Goal: Transaction & Acquisition: Purchase product/service

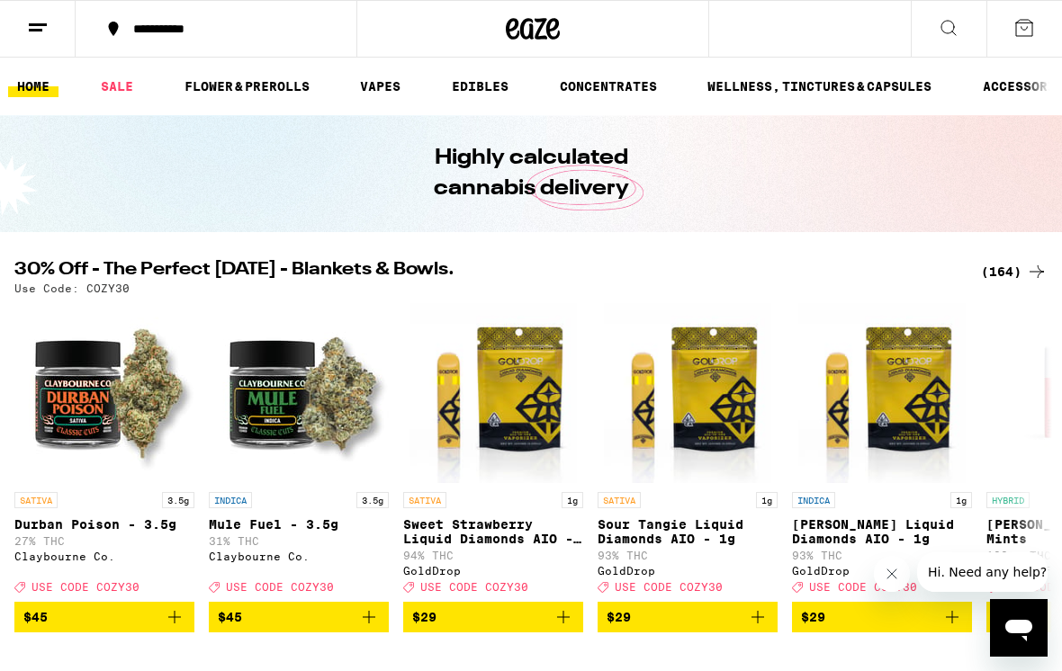
click at [480, 94] on link "EDIBLES" at bounding box center [480, 87] width 75 height 22
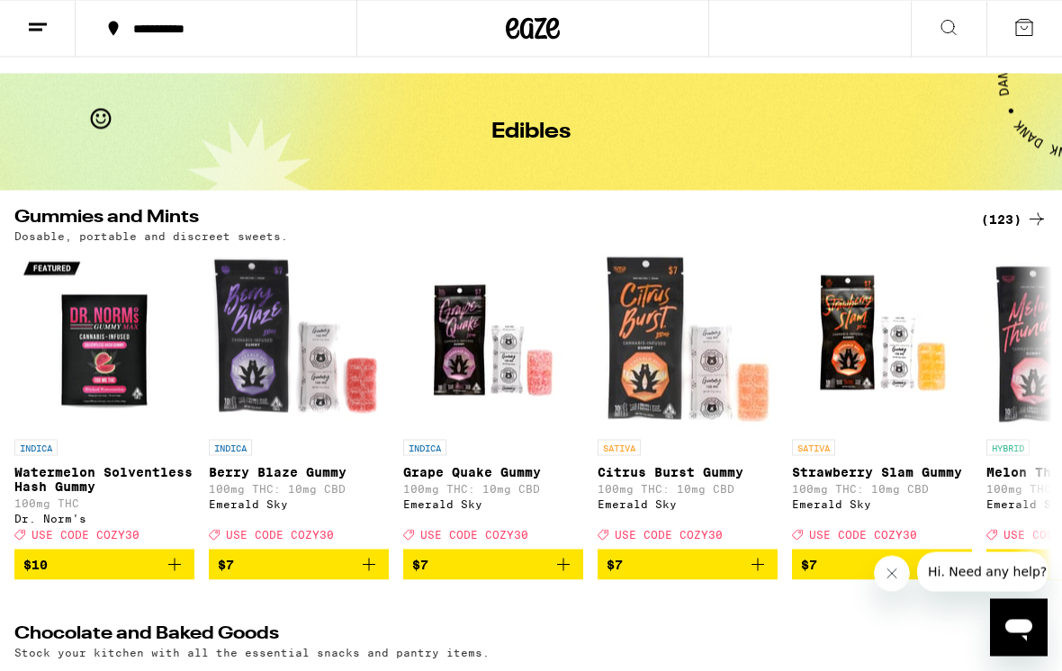
click at [1010, 224] on div "(123)" at bounding box center [1014, 220] width 67 height 22
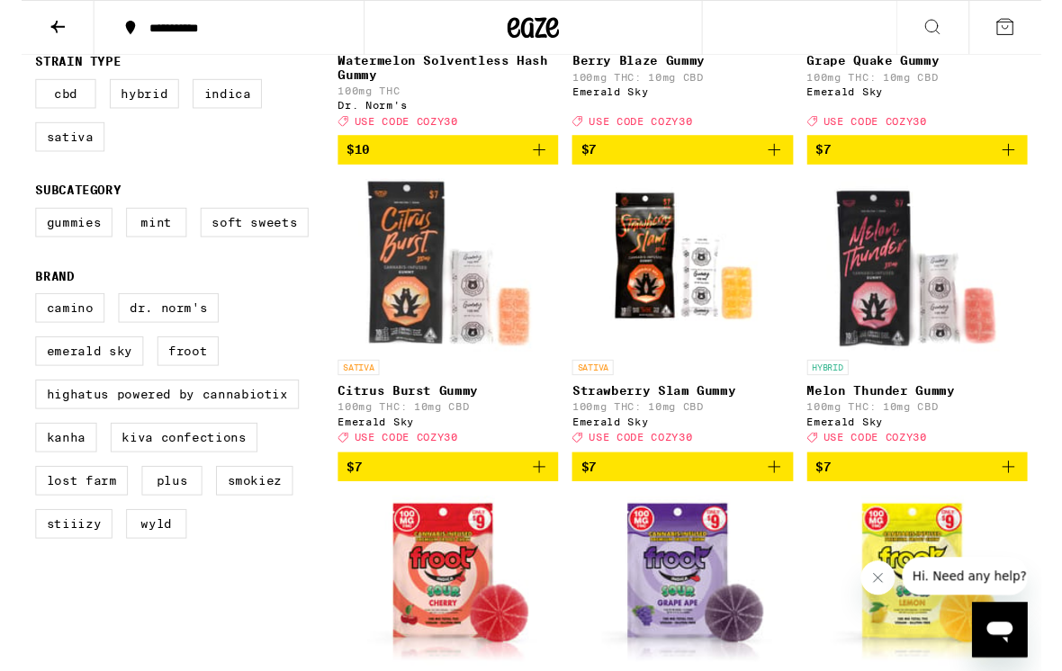
scroll to position [404, 0]
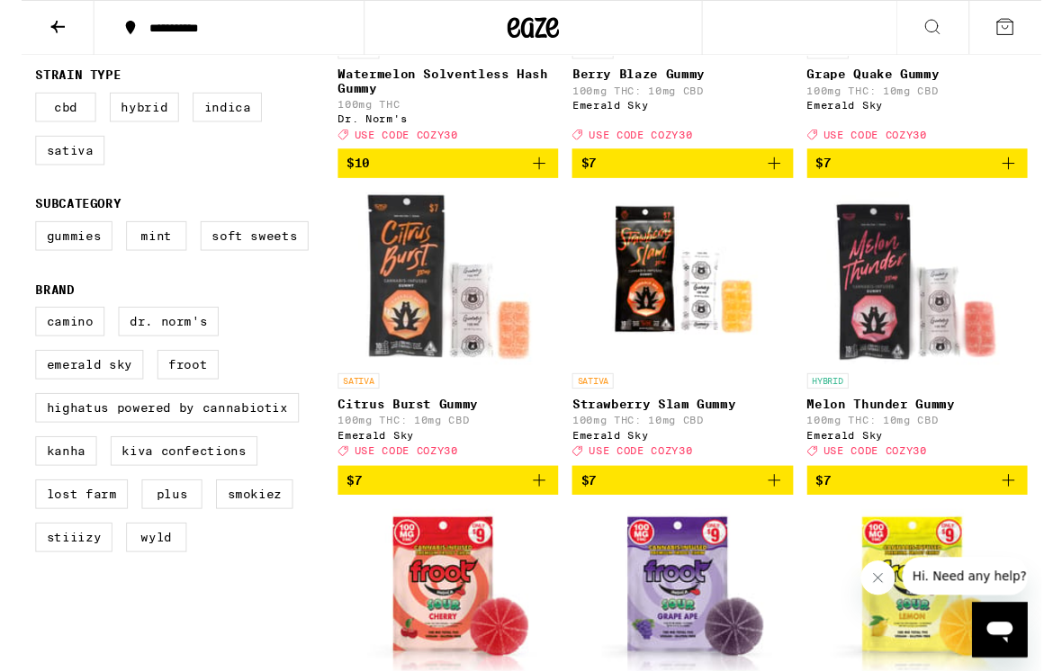
click at [67, 350] on label "Camino" at bounding box center [50, 334] width 72 height 31
click at [19, 323] on input "Camino" at bounding box center [18, 322] width 1 height 1
checkbox input "true"
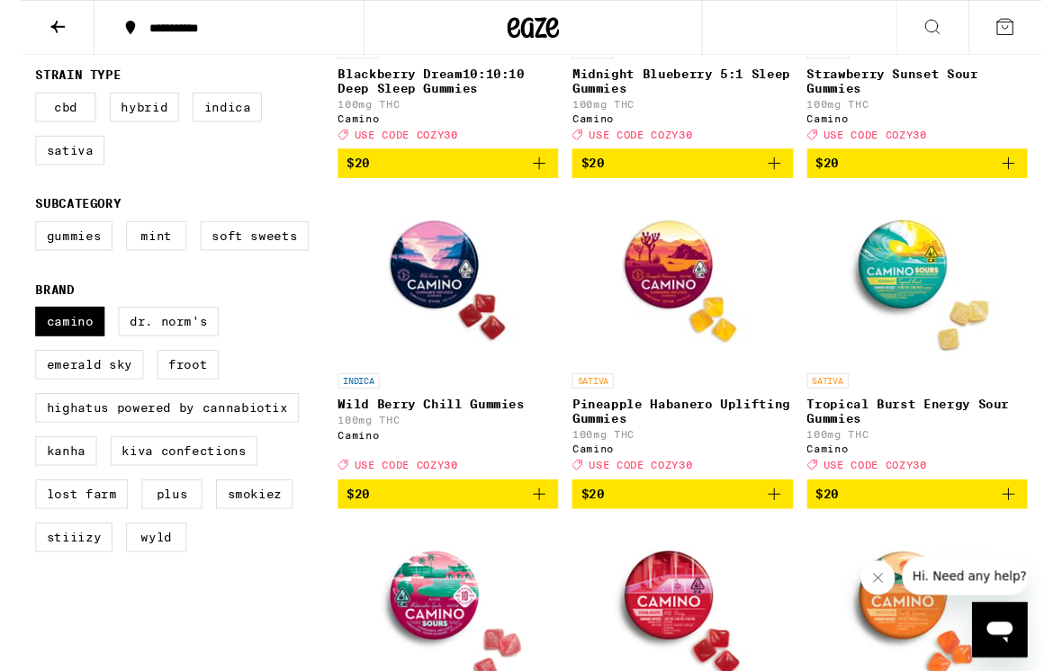
click at [159, 575] on label "WYLD" at bounding box center [140, 559] width 63 height 31
click at [19, 323] on input "WYLD" at bounding box center [18, 322] width 1 height 1
checkbox input "true"
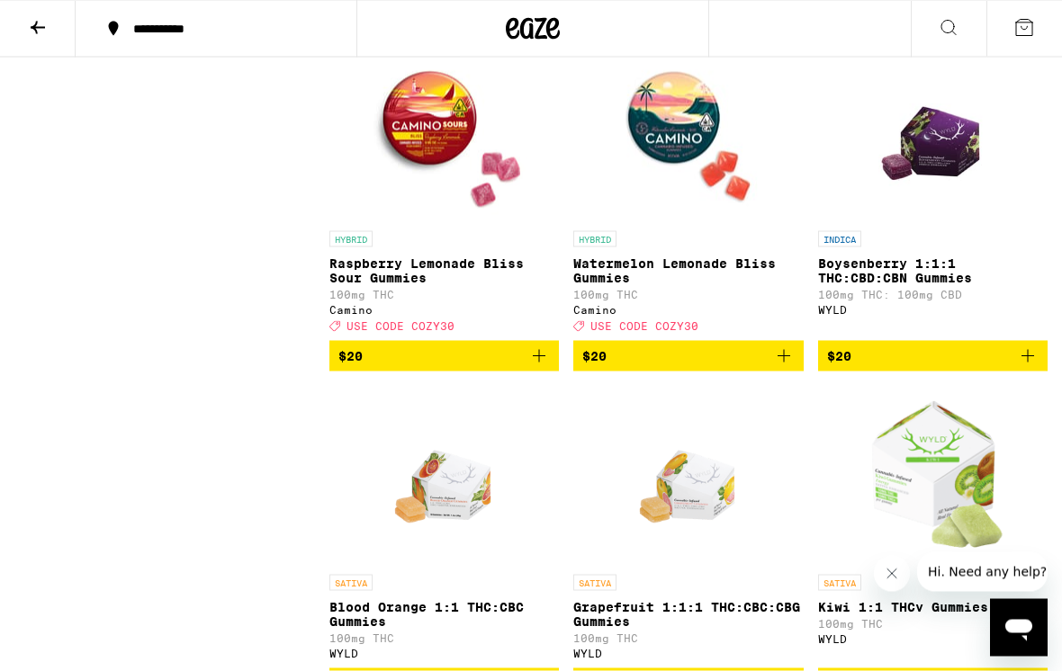
scroll to position [2216, 0]
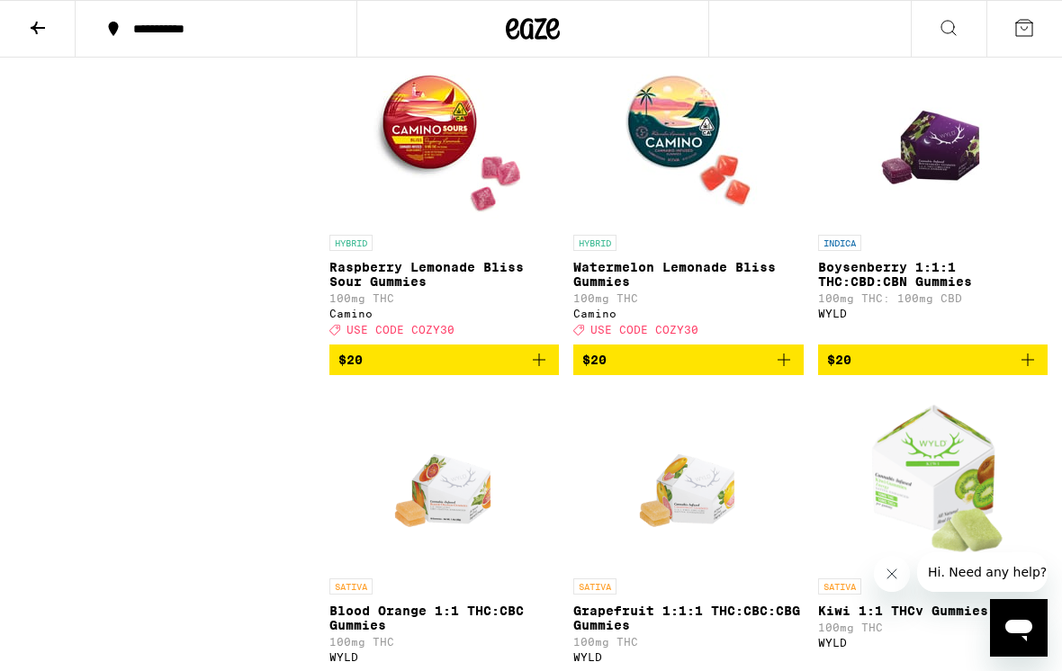
click at [1032, 371] on icon "Add to bag" at bounding box center [1028, 360] width 22 height 22
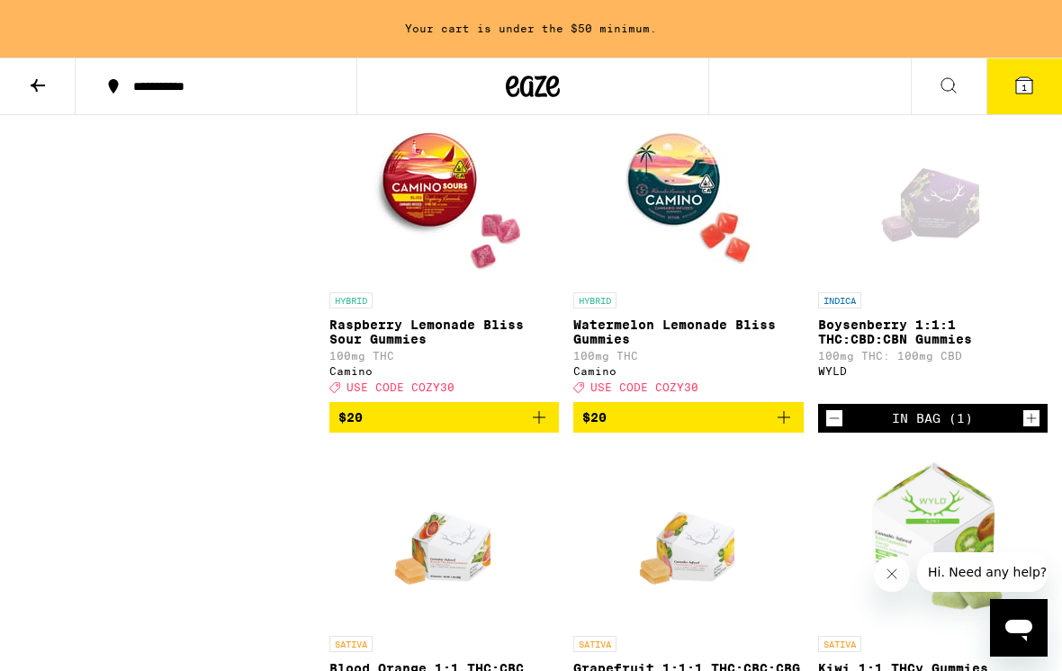
click at [1030, 429] on icon "Increment" at bounding box center [1031, 419] width 16 height 22
click at [1036, 429] on icon "Increment" at bounding box center [1031, 419] width 16 height 22
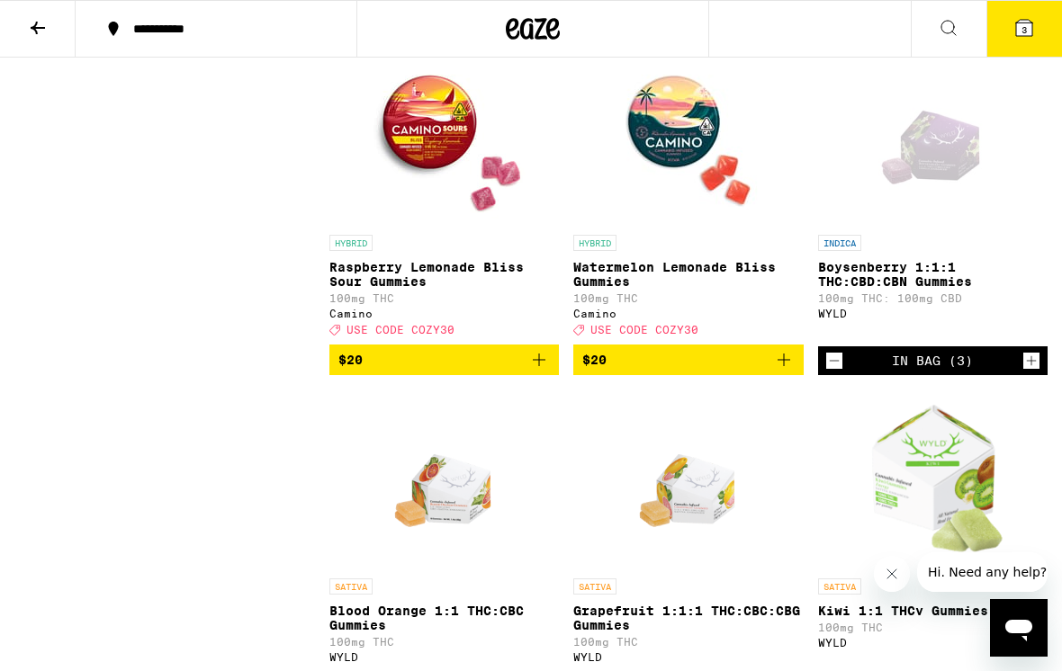
click at [1032, 372] on icon "Increment" at bounding box center [1031, 361] width 16 height 22
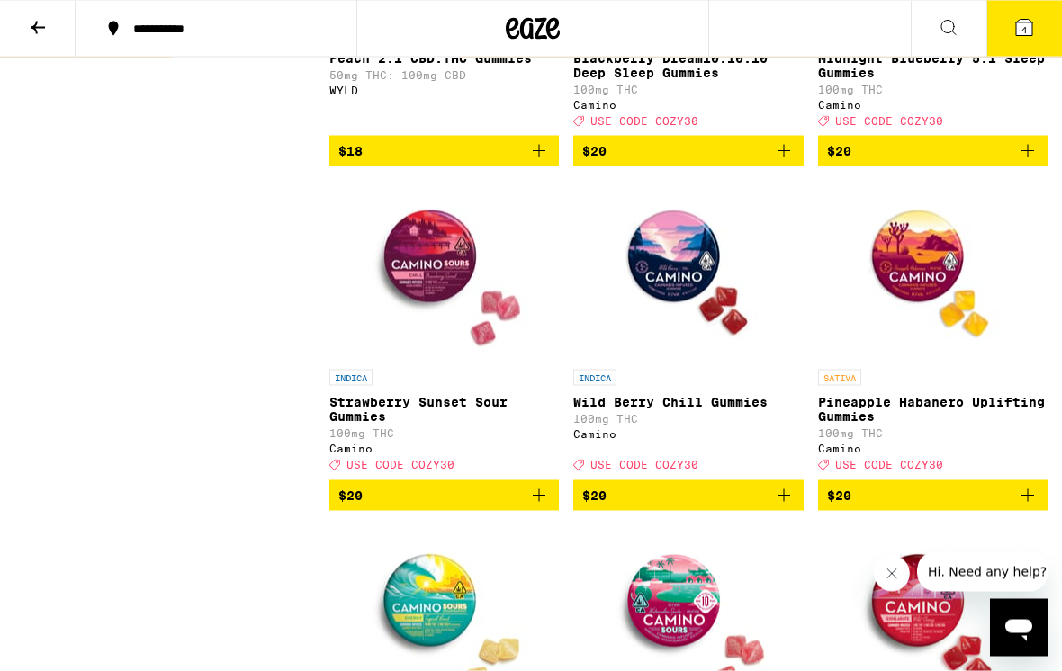
scroll to position [1042, 0]
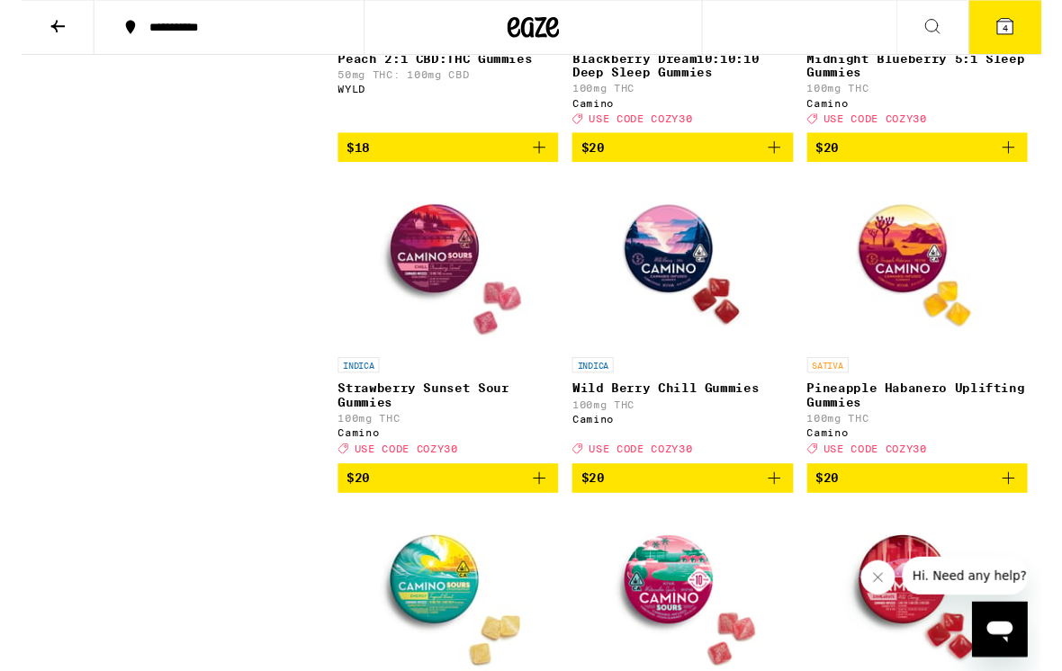
click at [788, 509] on icon "Add to bag" at bounding box center [784, 499] width 22 height 22
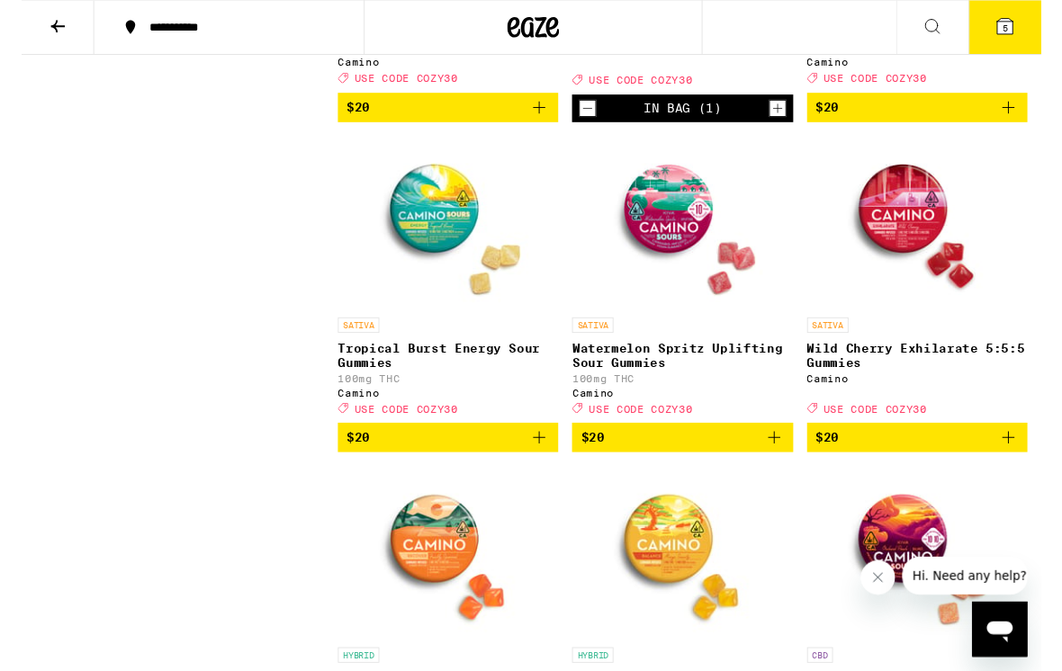
click at [1031, 467] on icon "Add to bag" at bounding box center [1028, 456] width 22 height 22
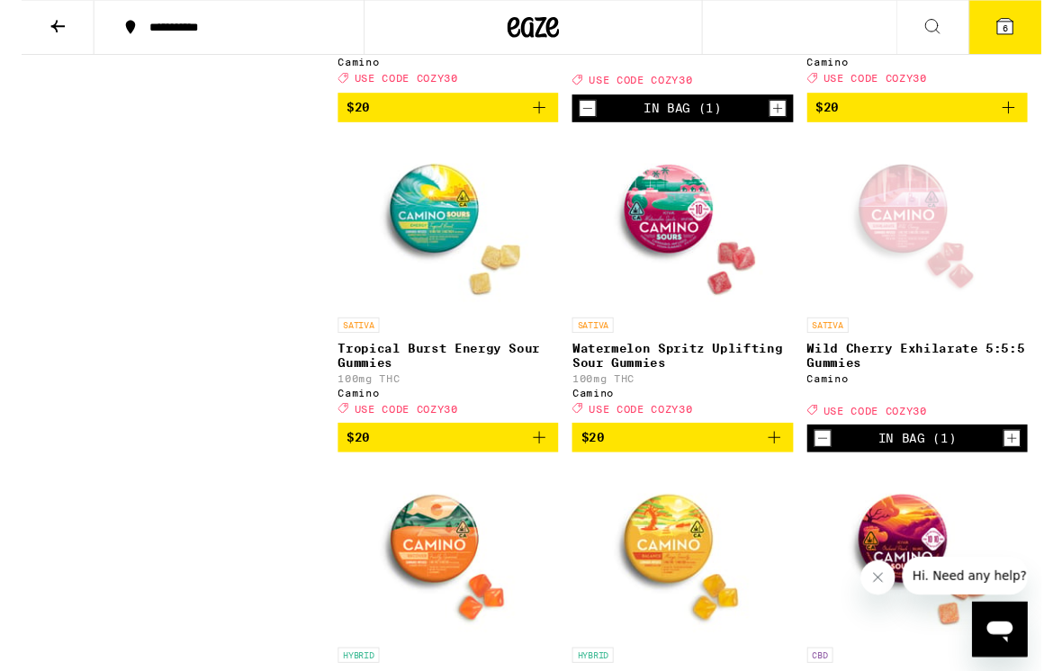
scroll to position [1433, 0]
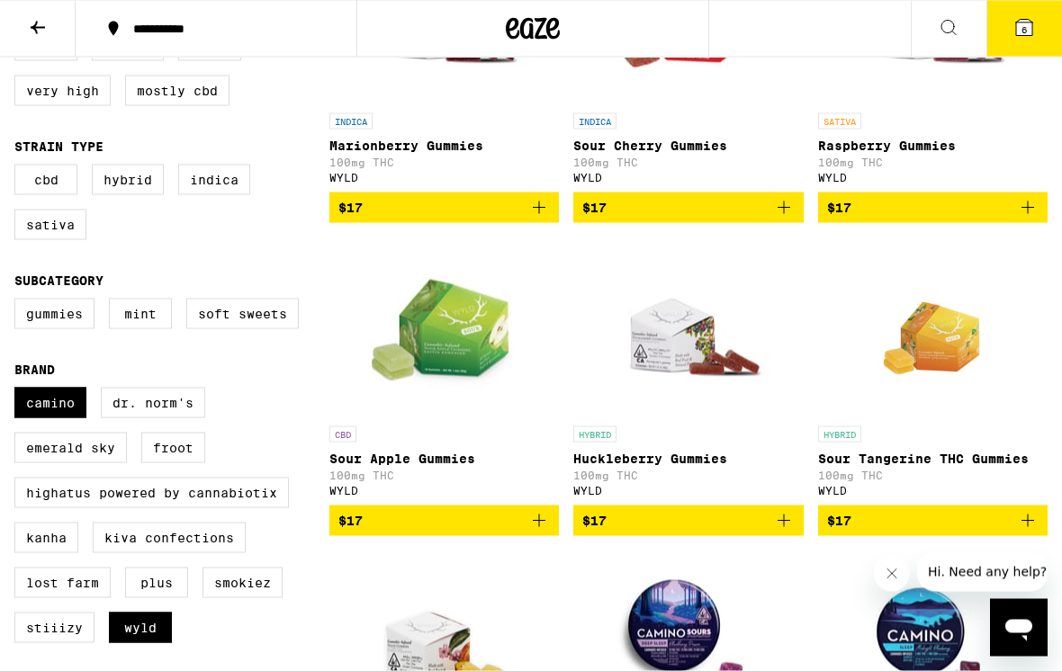
click at [1016, 37] on icon at bounding box center [1024, 28] width 22 height 22
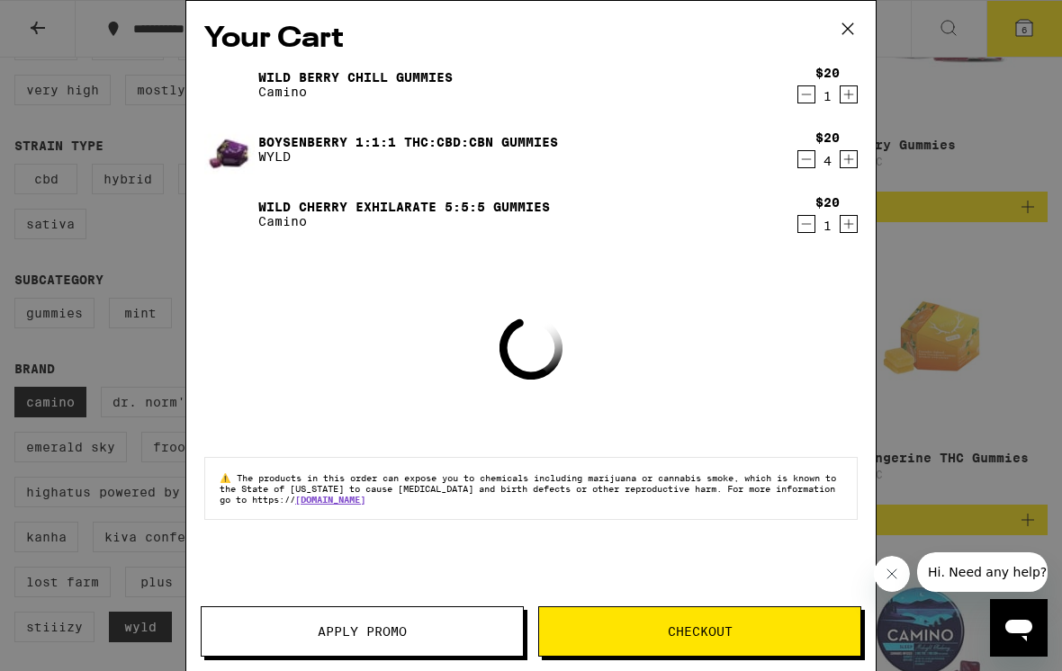
click at [375, 625] on span "Apply Promo" at bounding box center [362, 631] width 89 height 13
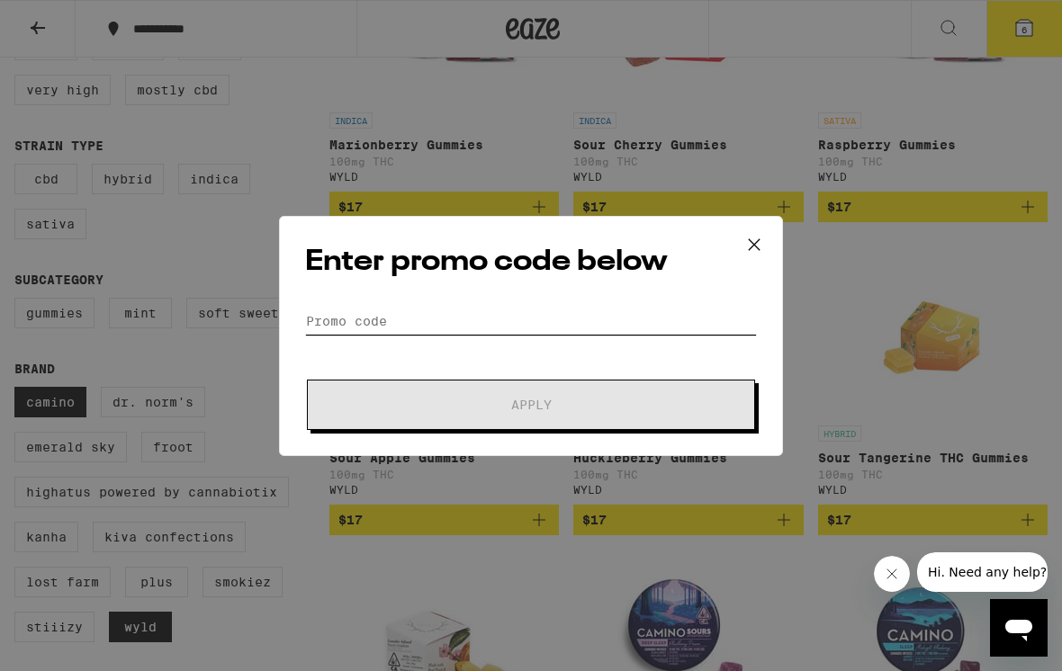
click at [457, 314] on input "Promo Code" at bounding box center [531, 321] width 452 height 27
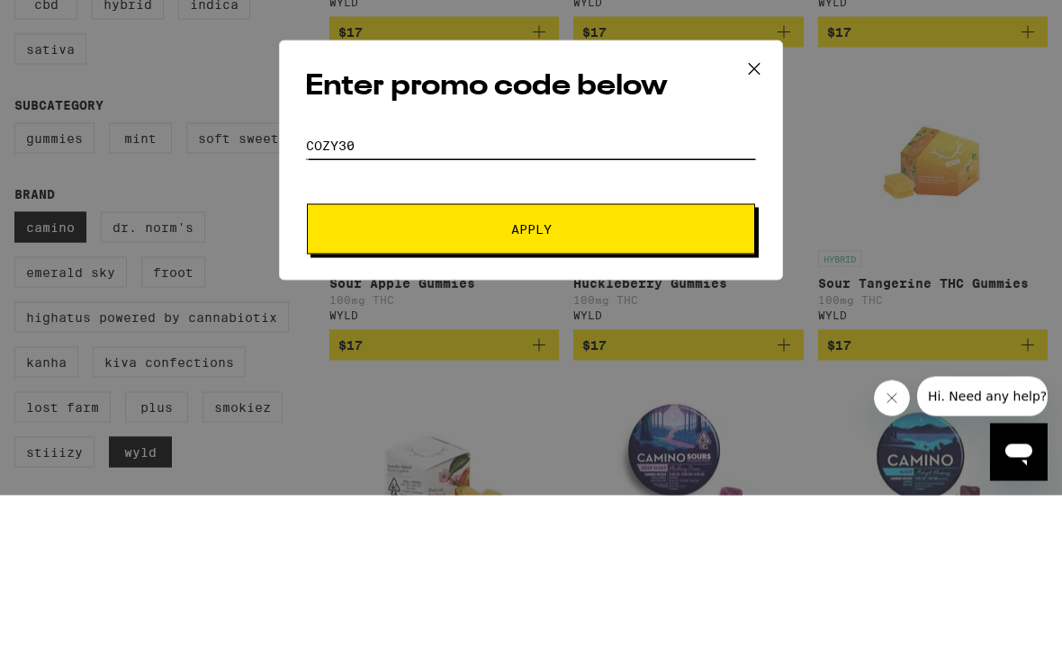
type input "COZY30"
click at [542, 380] on button "Apply" at bounding box center [531, 405] width 448 height 50
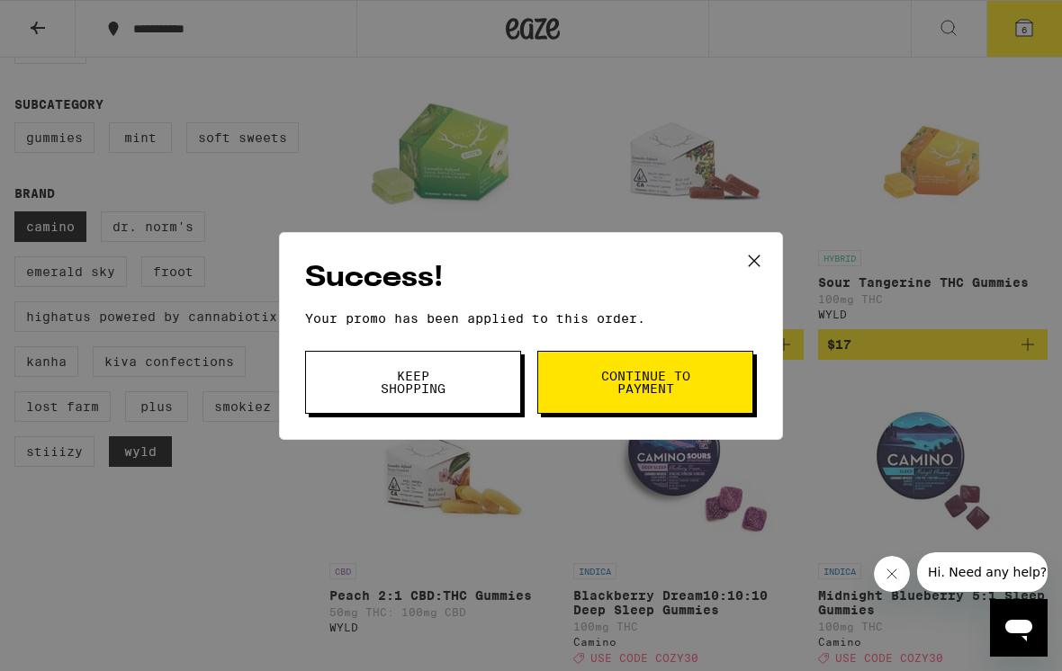
click at [676, 376] on span "Continue to payment" at bounding box center [645, 382] width 92 height 25
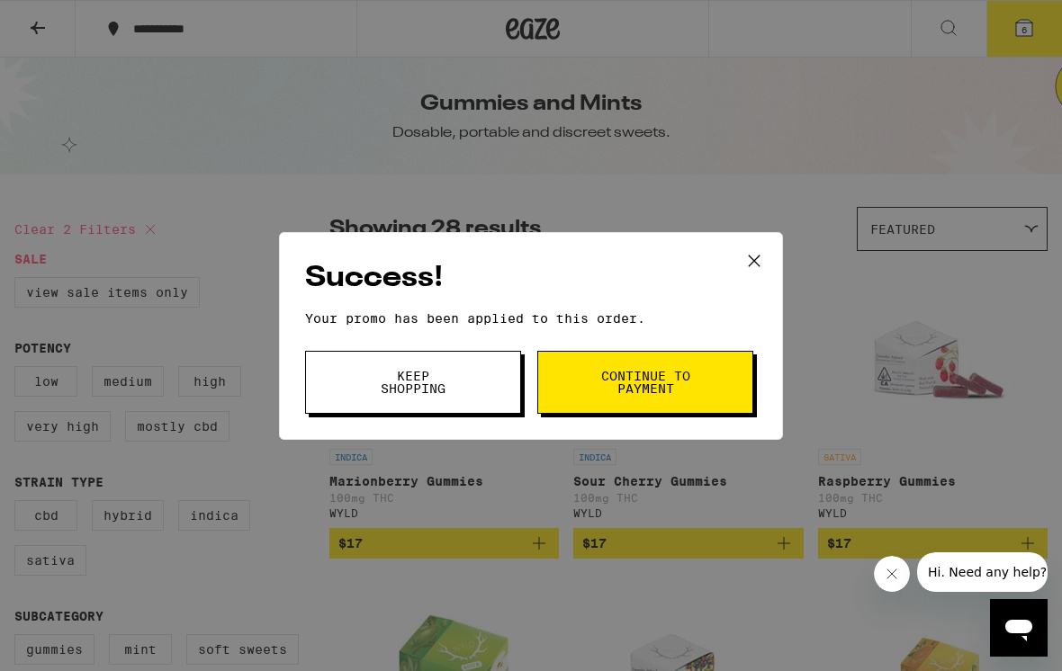
click at [677, 393] on span "Continue to payment" at bounding box center [645, 382] width 92 height 25
click at [423, 384] on span "Keep Shopping" at bounding box center [413, 382] width 92 height 25
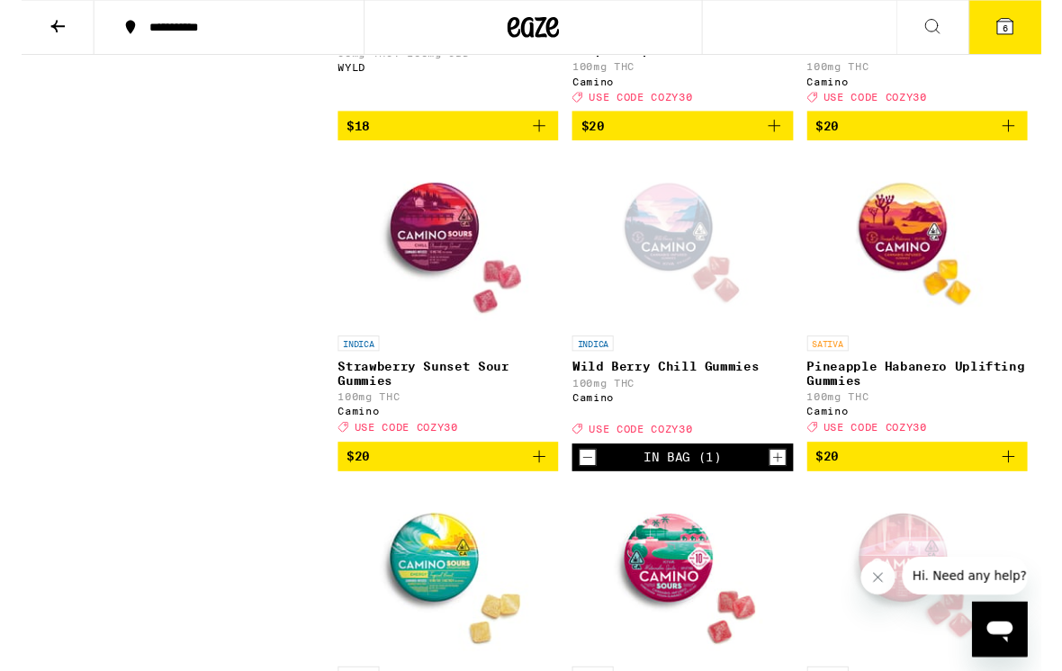
scroll to position [1071, 0]
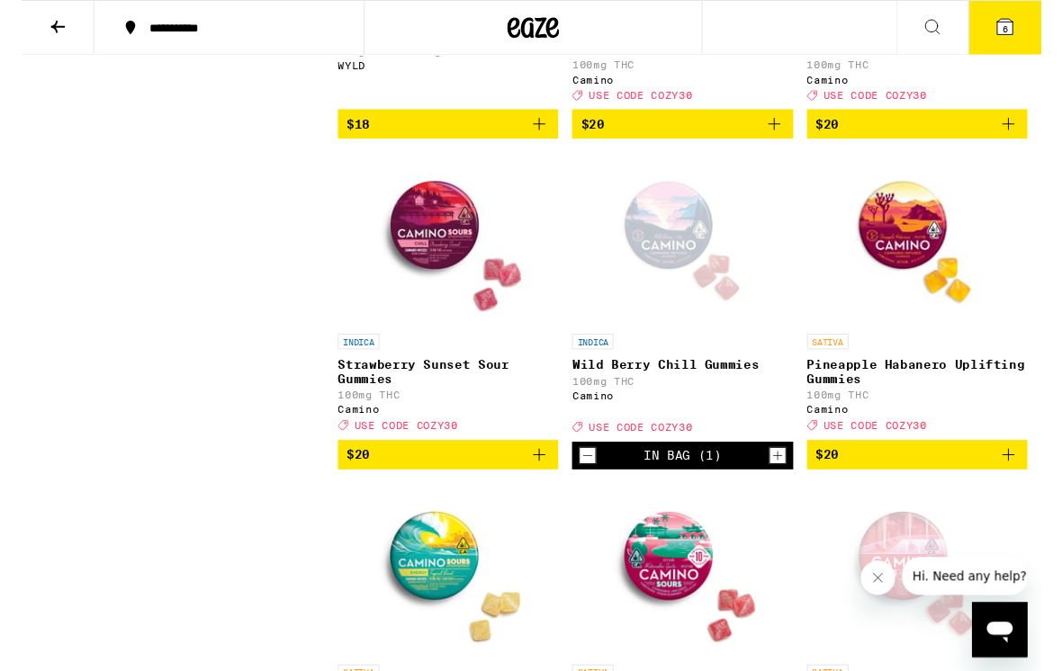
click at [784, 486] on icon "Increment" at bounding box center [787, 475] width 16 height 22
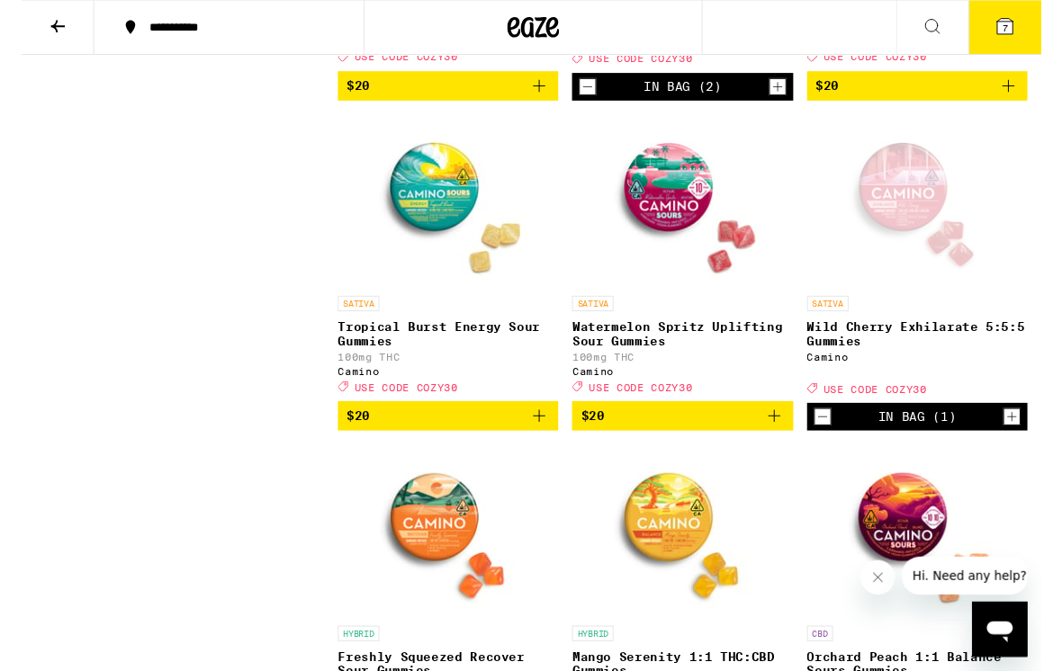
click at [1027, 445] on icon "Increment" at bounding box center [1031, 435] width 16 height 22
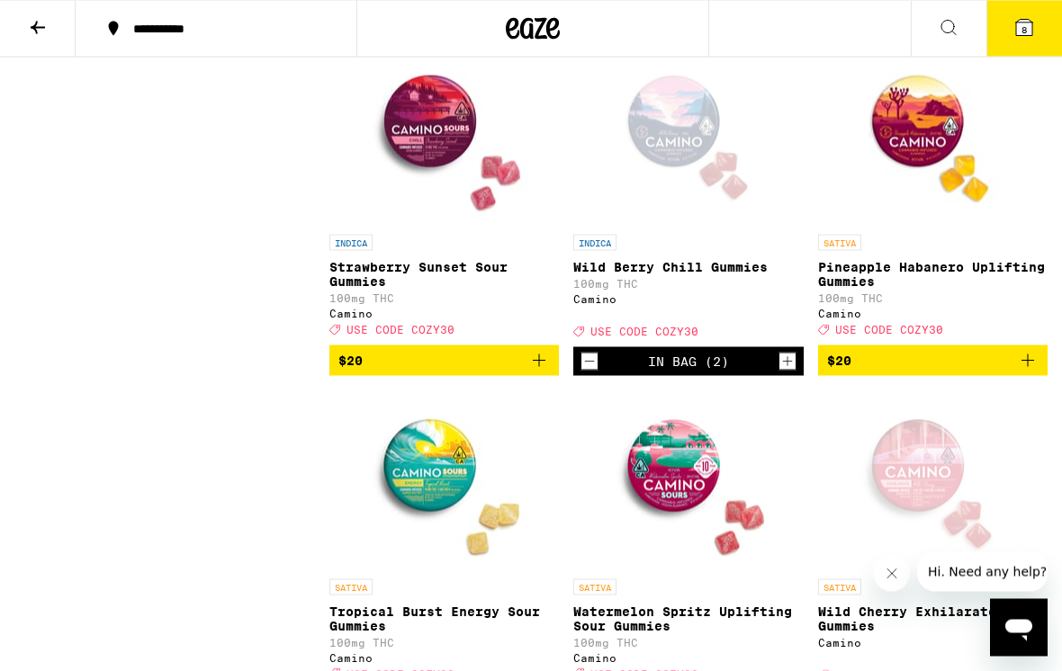
click at [1037, 24] on button "8" at bounding box center [1024, 29] width 76 height 56
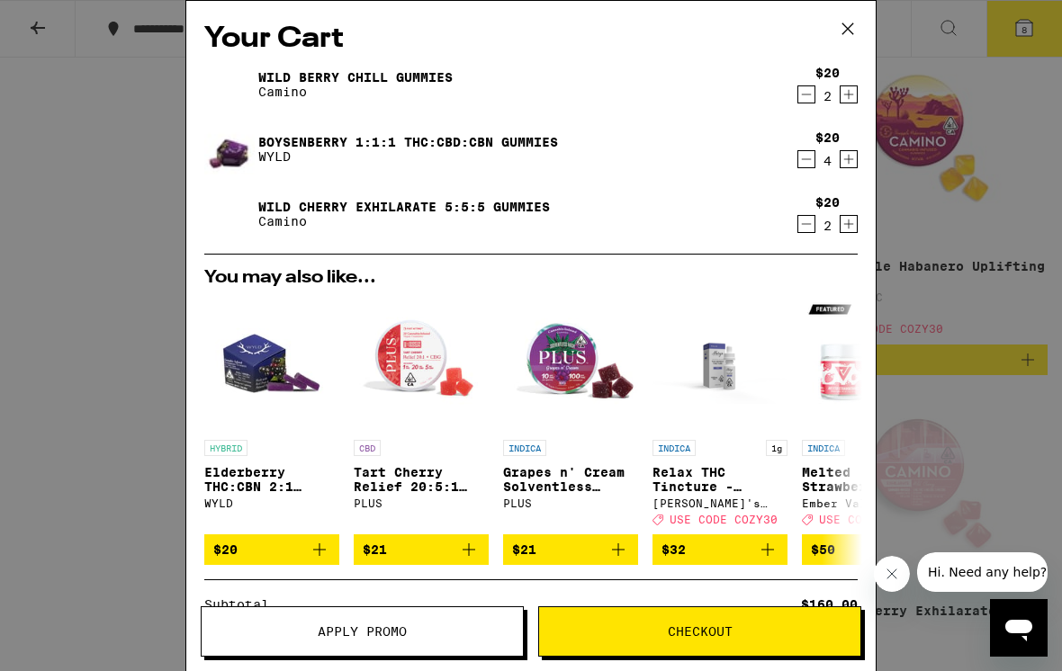
click at [411, 630] on span "Apply Promo" at bounding box center [362, 631] width 321 height 13
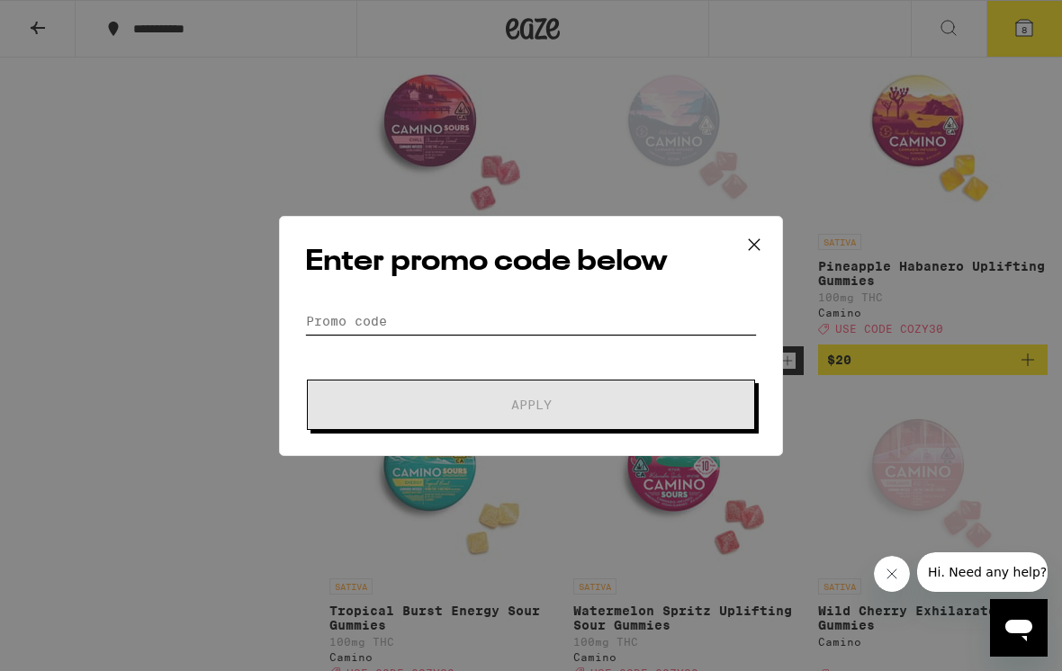
click at [477, 318] on input "Promo Code" at bounding box center [531, 321] width 452 height 27
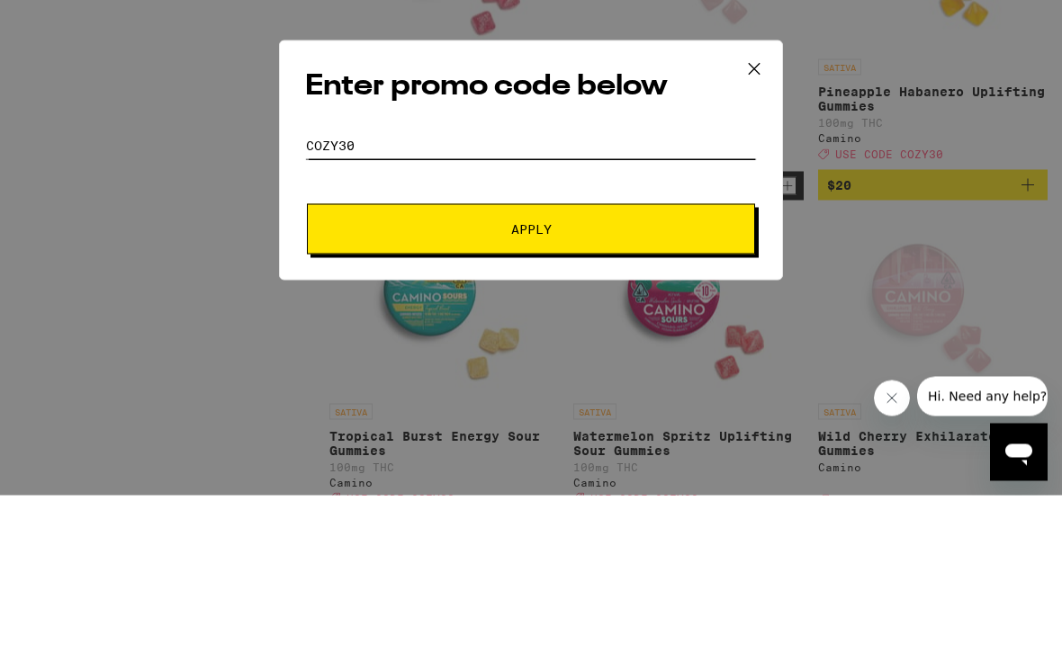
type input "COZY30"
click at [557, 399] on span "Apply" at bounding box center [531, 405] width 324 height 13
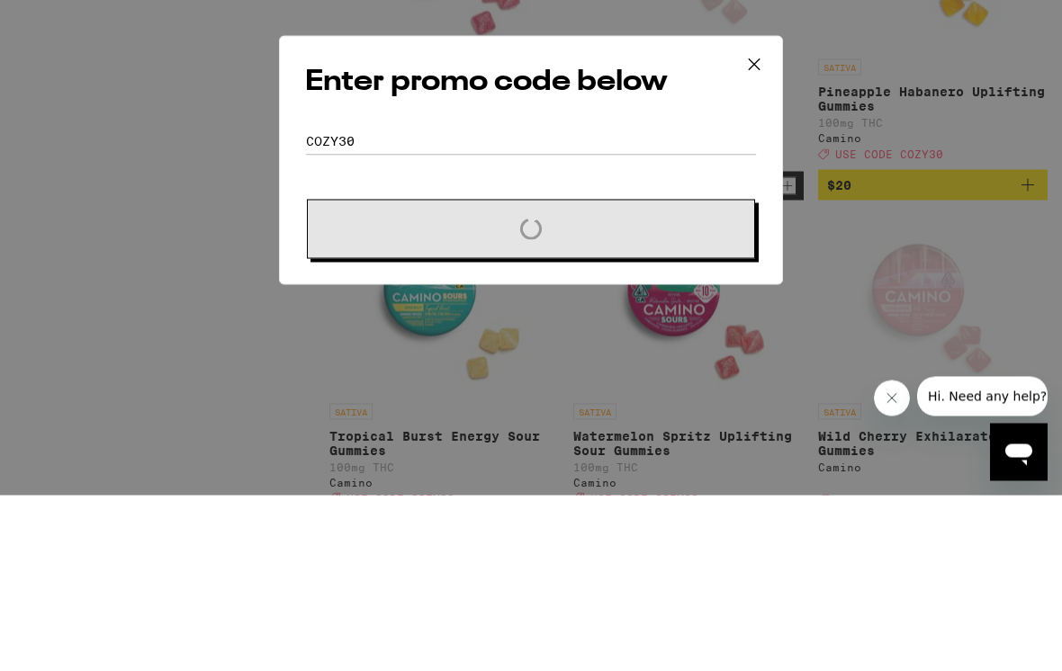
scroll to position [1360, 0]
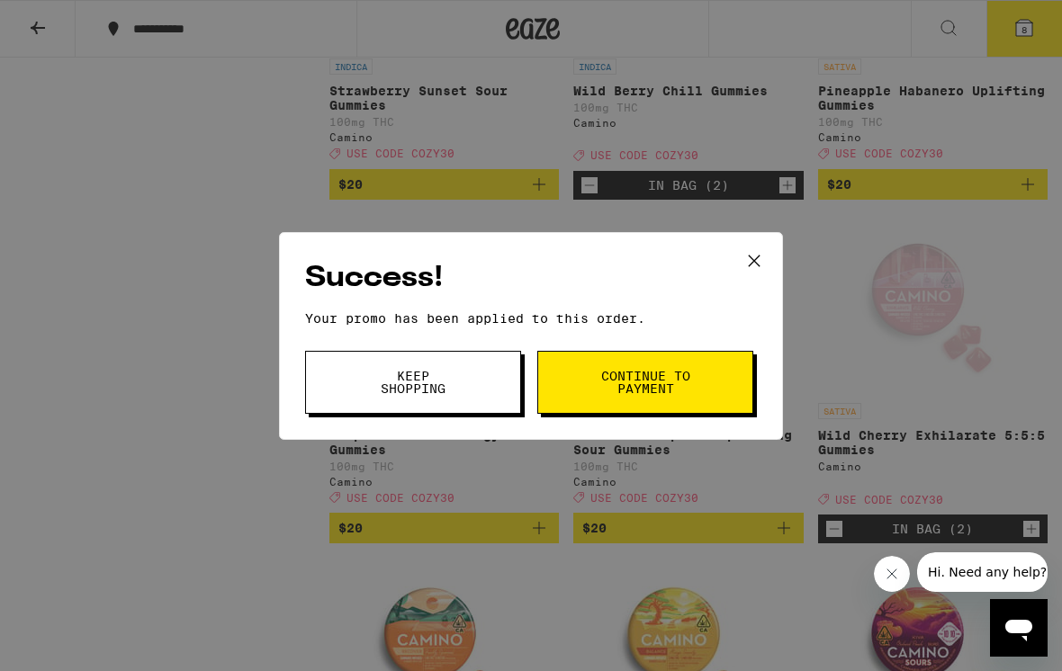
click at [661, 382] on span "Continue to payment" at bounding box center [645, 382] width 92 height 25
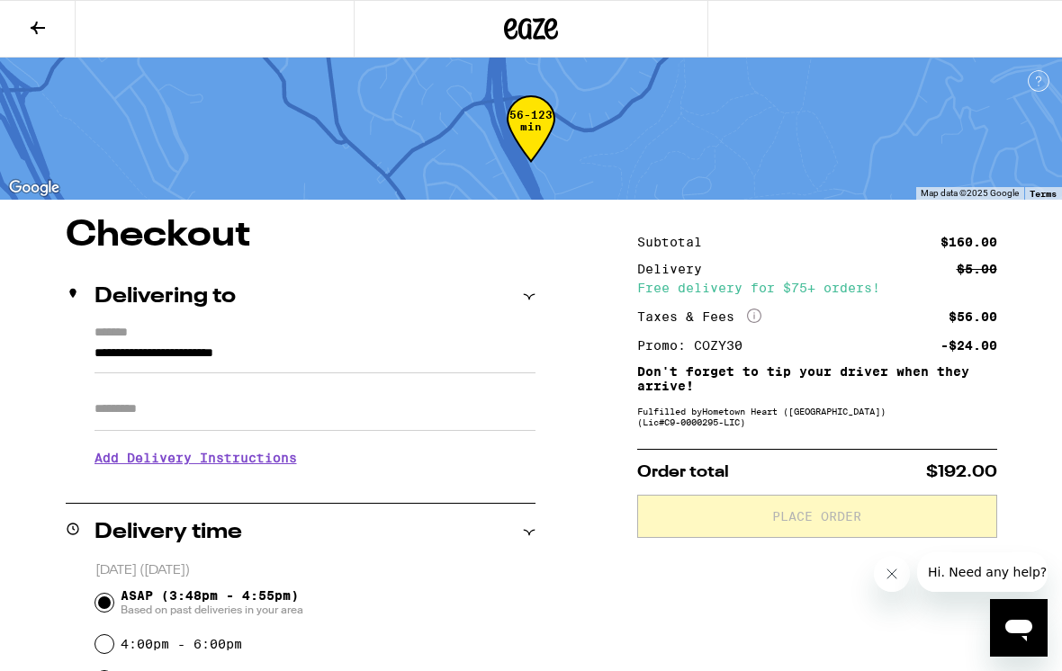
click at [31, 31] on icon at bounding box center [38, 28] width 22 height 22
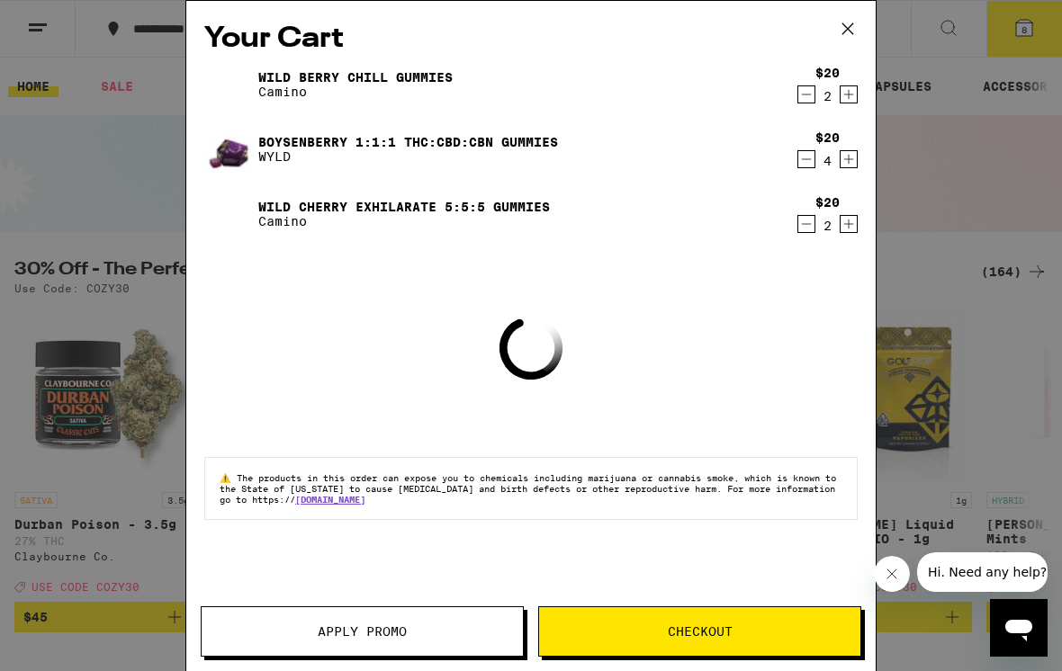
click at [875, 5] on button at bounding box center [848, 30] width 56 height 58
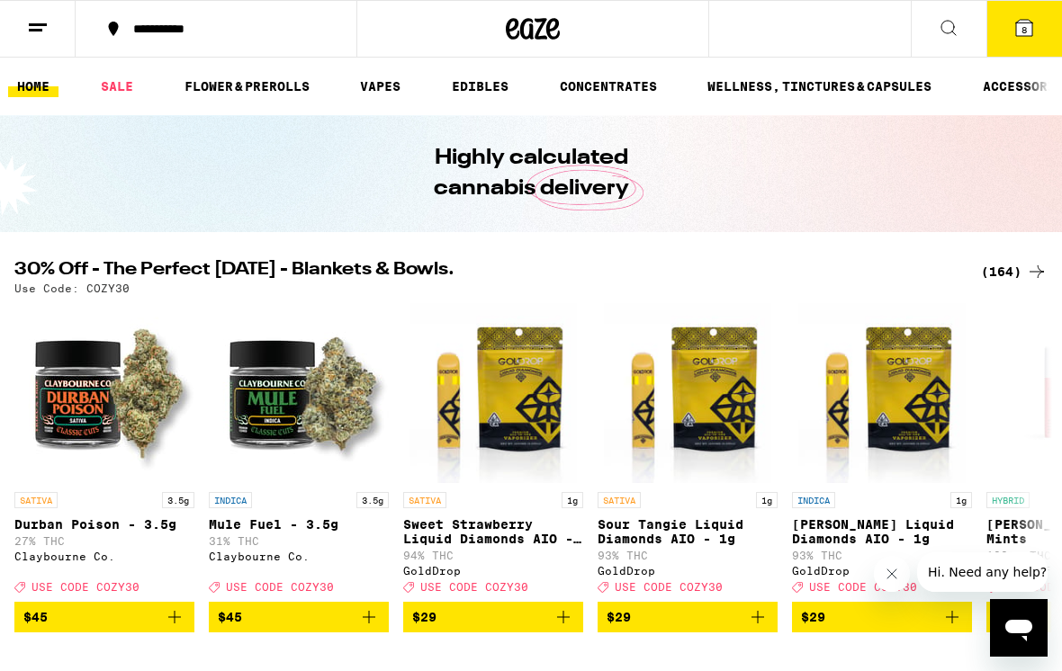
click at [846, 25] on div "Your Cart Wild Berry Chill Gummies Camino $20 2 Boysenberry 1:1:1 THC:CBD:CBN G…" at bounding box center [531, 335] width 1062 height 671
click at [1042, 32] on button "8" at bounding box center [1024, 29] width 76 height 56
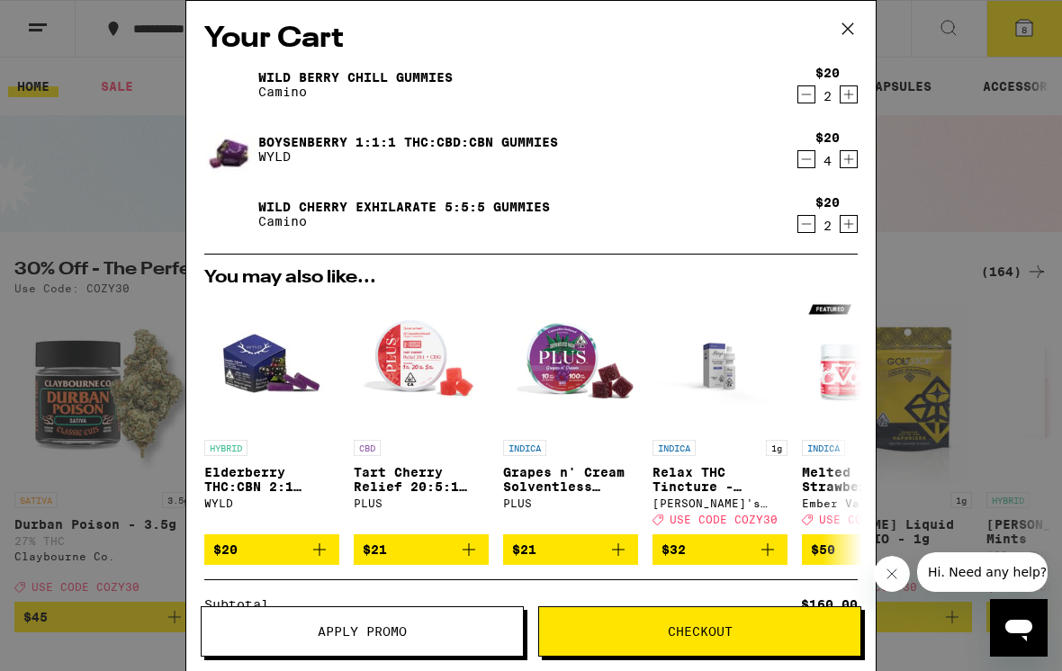
click at [799, 169] on icon "Decrement" at bounding box center [806, 159] width 16 height 22
click at [798, 97] on icon "Decrement" at bounding box center [806, 95] width 16 height 22
click at [798, 230] on icon "Decrement" at bounding box center [806, 224] width 16 height 22
click at [727, 643] on button "Checkout" at bounding box center [699, 631] width 323 height 50
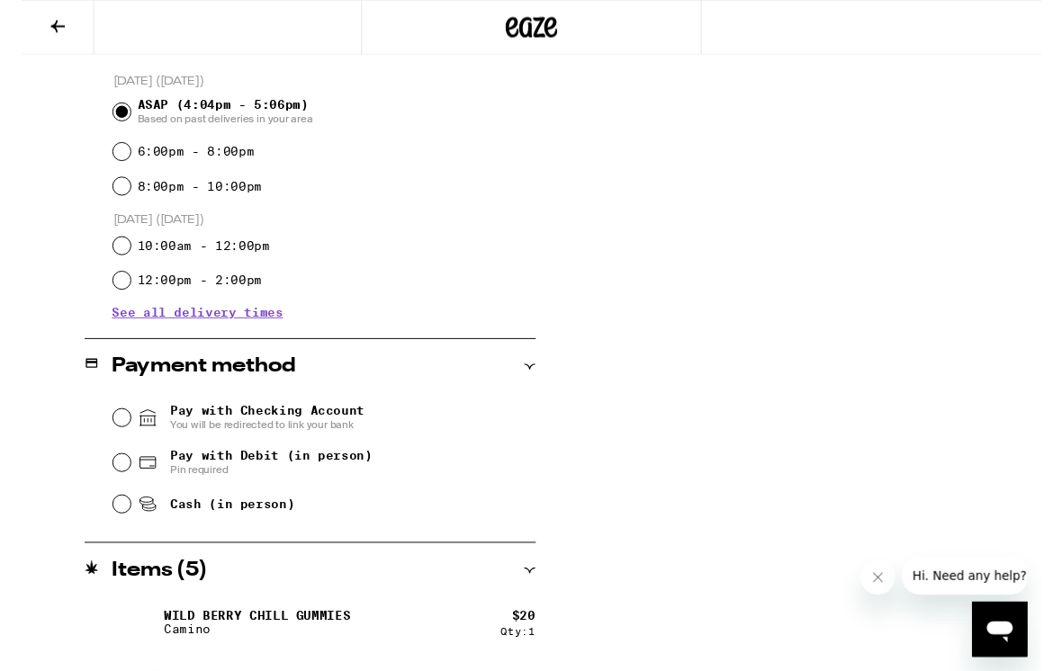
scroll to position [499, 0]
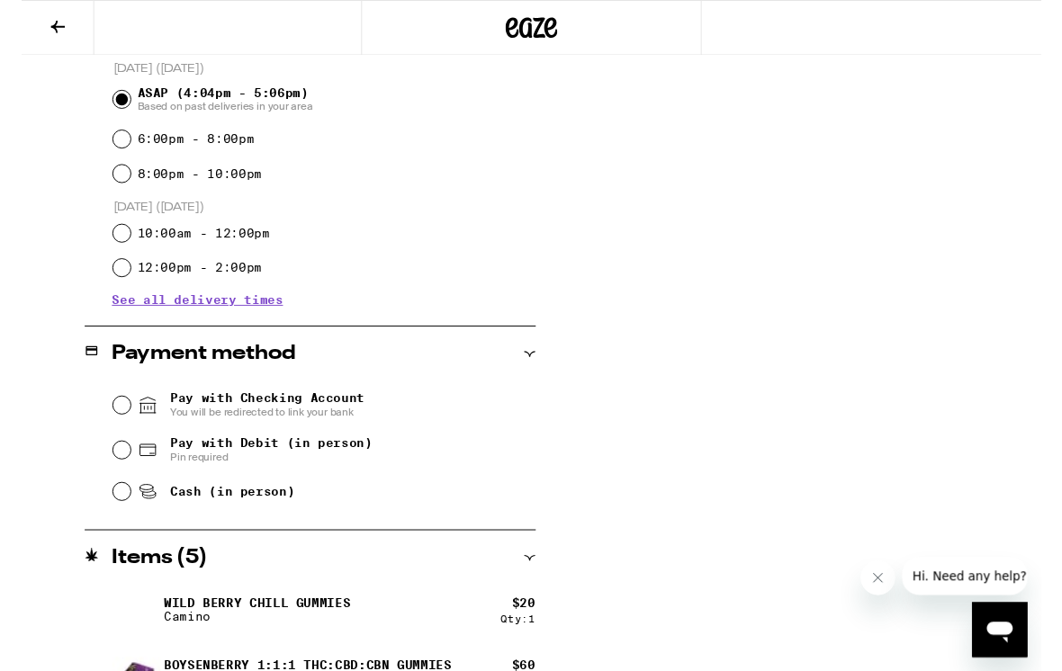
click at [221, 519] on span "Cash (in person)" at bounding box center [220, 512] width 130 height 14
click at [113, 521] on input "Cash (in person)" at bounding box center [104, 512] width 18 height 18
radio input "true"
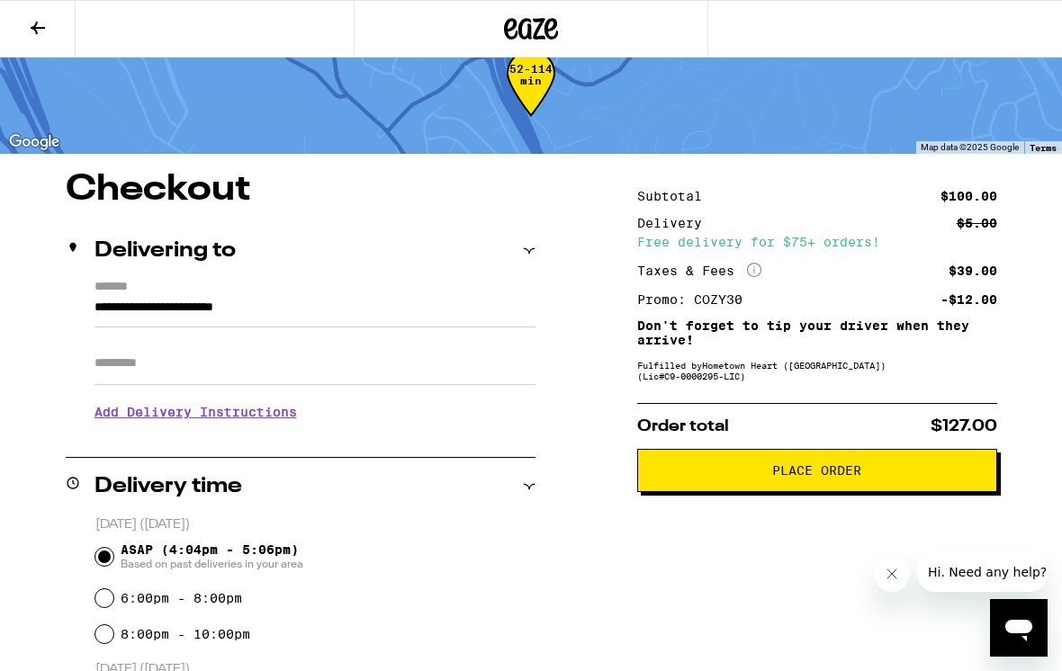
scroll to position [0, 0]
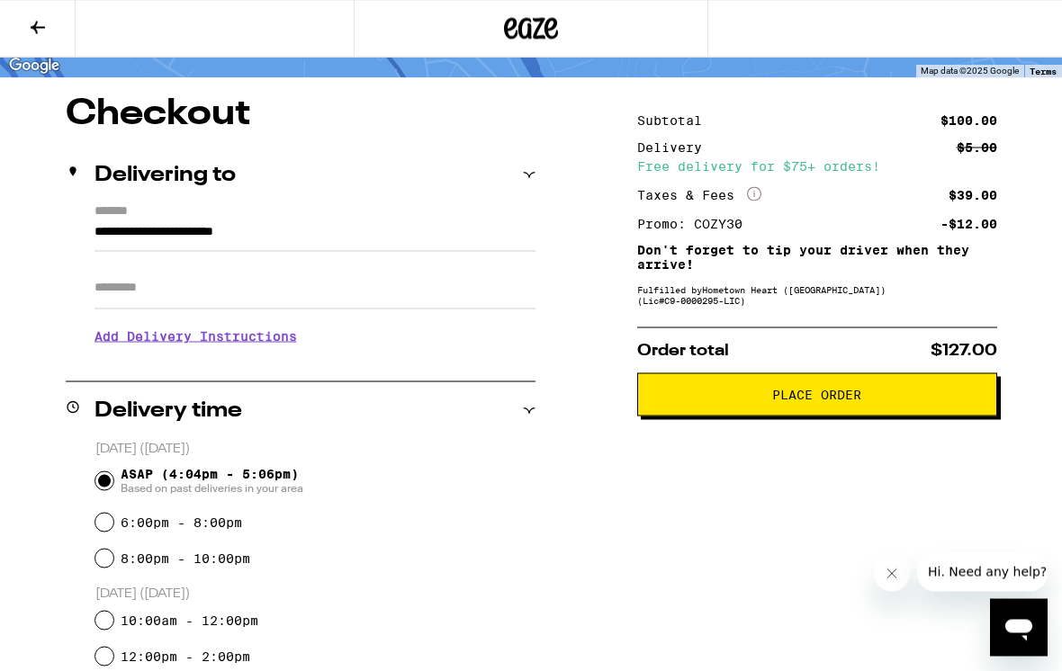
click at [875, 401] on span "Place Order" at bounding box center [816, 395] width 329 height 13
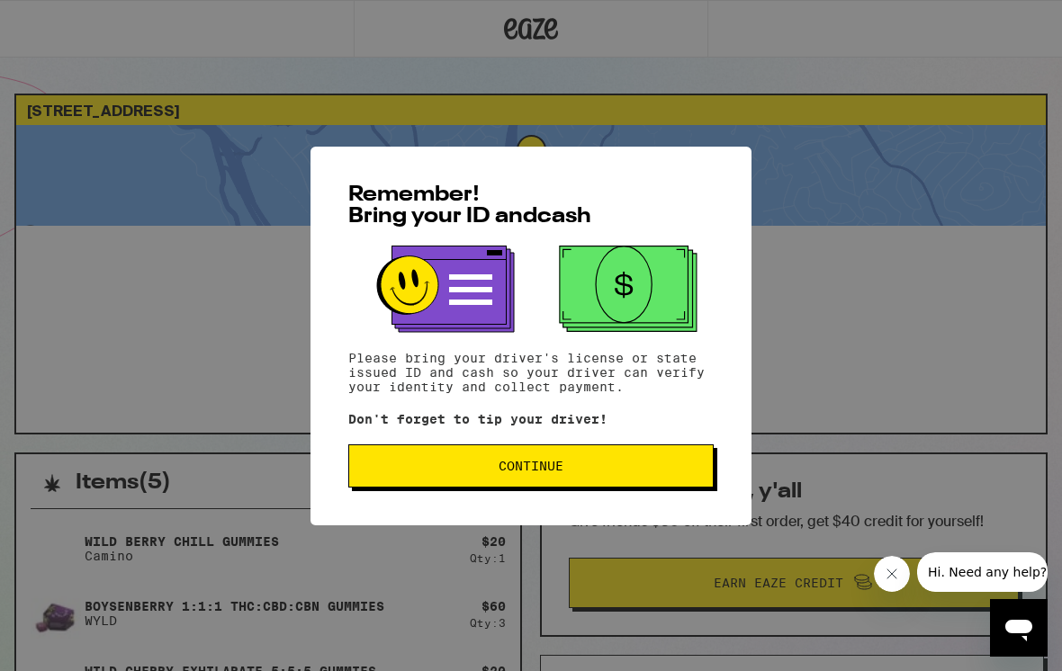
click at [616, 466] on span "Continue" at bounding box center [530, 466] width 335 height 13
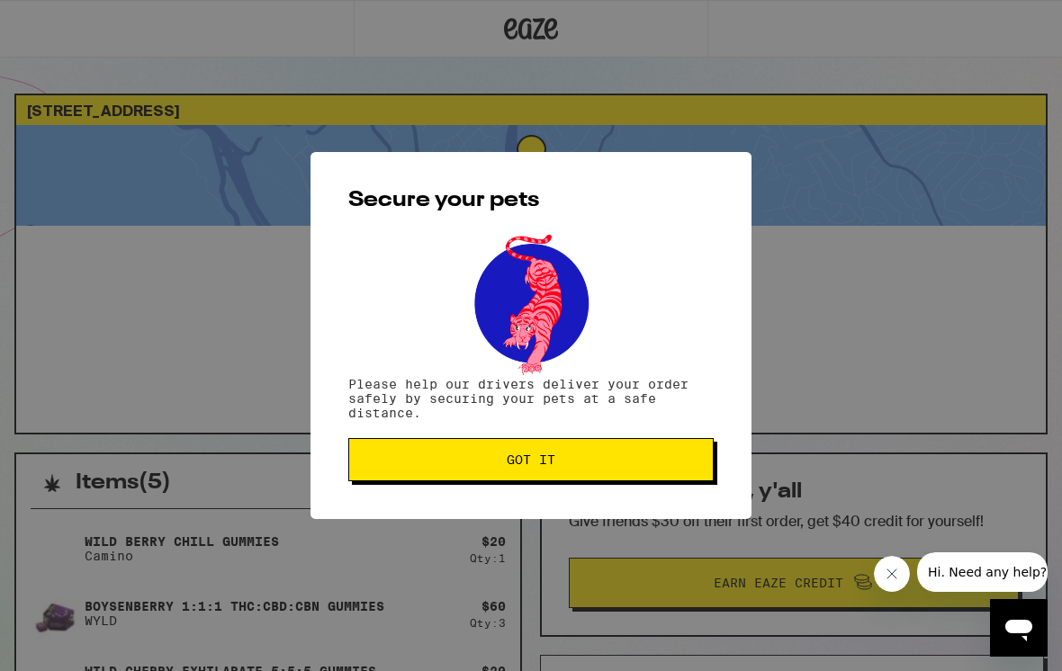
click at [537, 456] on span "Got it" at bounding box center [531, 459] width 49 height 13
